Goal: Browse casually

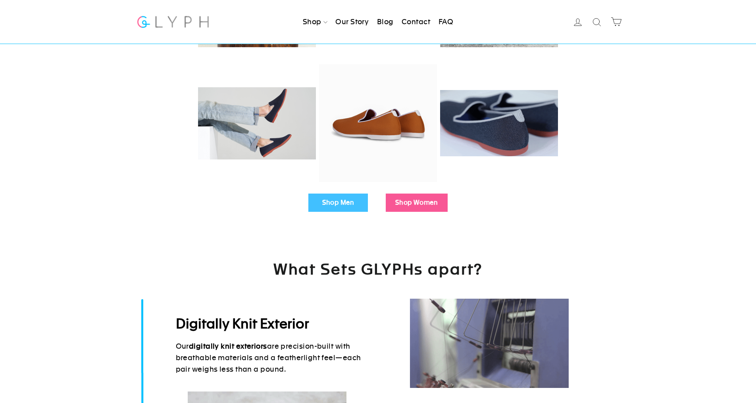
scroll to position [173, 0]
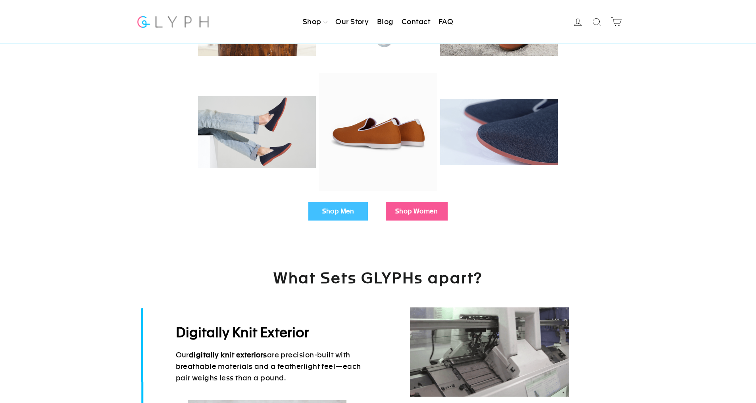
click at [344, 216] on link "Shop Men" at bounding box center [338, 211] width 60 height 18
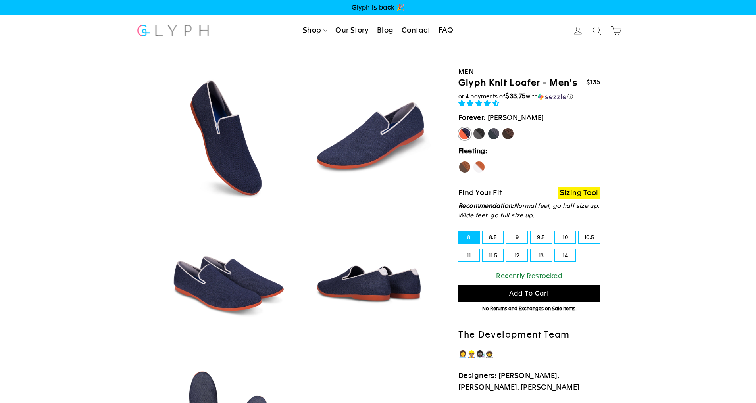
select select "highest-rating"
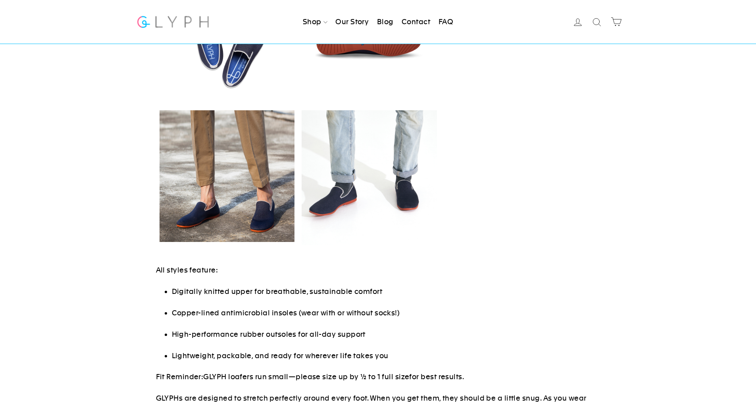
scroll to position [117, 0]
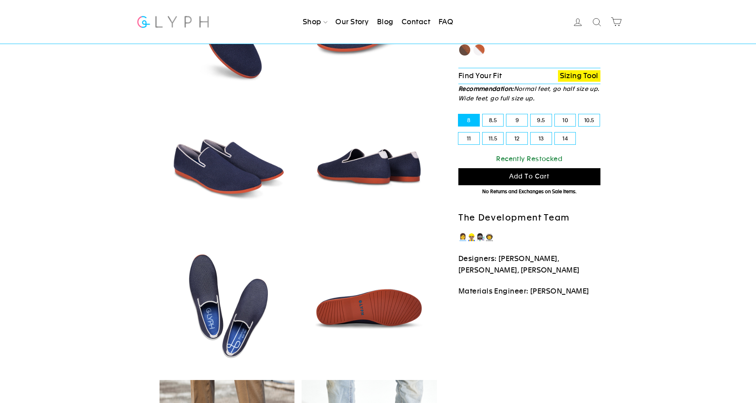
click at [342, 14] on link "Our Story" at bounding box center [352, 21] width 40 height 17
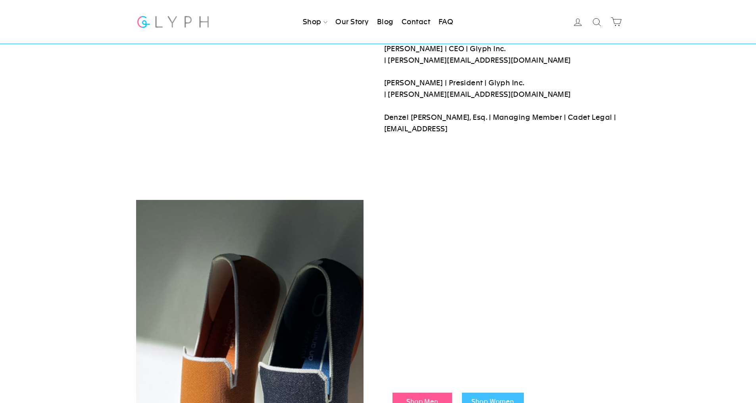
scroll to position [786, 0]
